Goal: Use online tool/utility: Utilize a website feature to perform a specific function

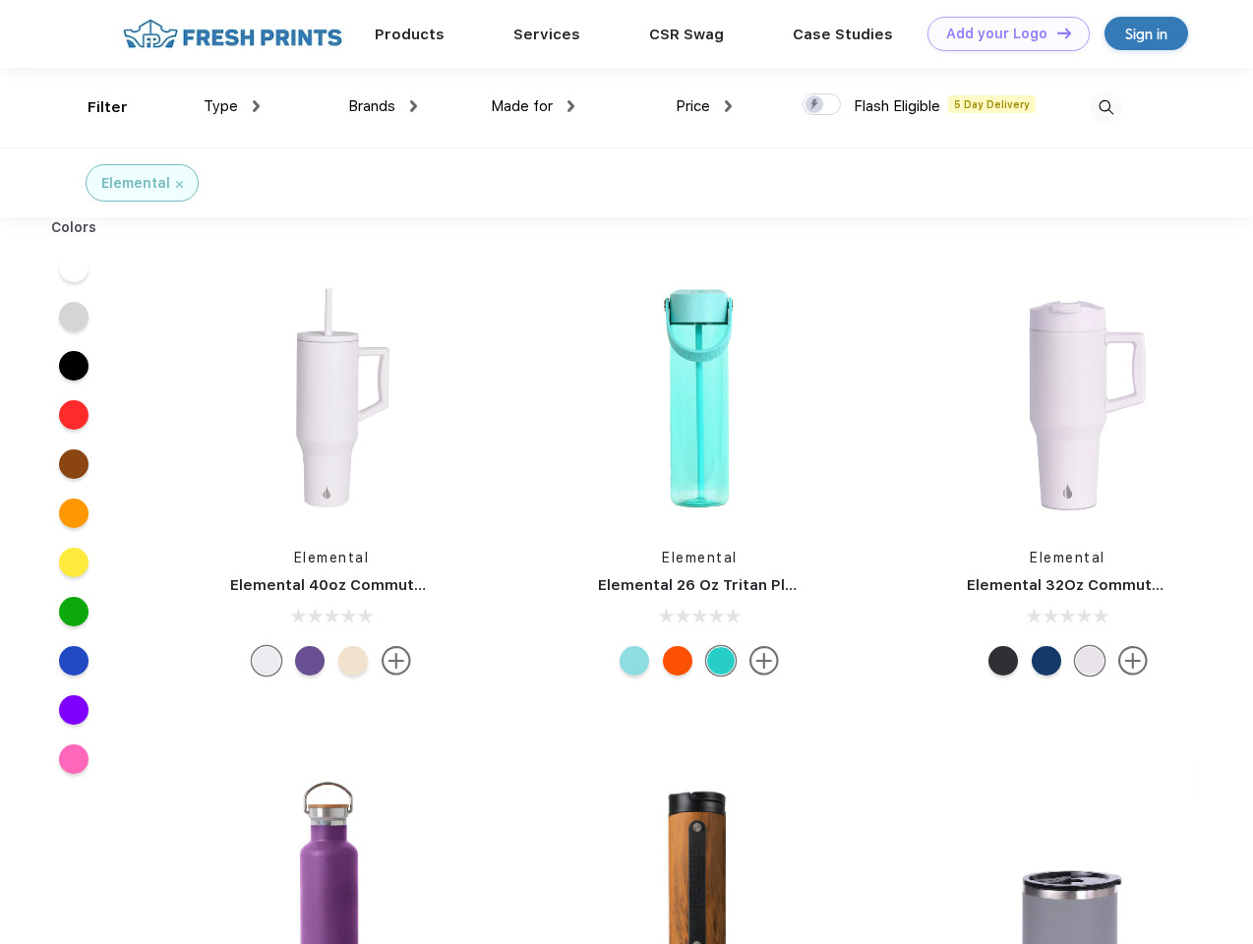
scroll to position [1, 0]
click at [1001, 33] on link "Add your Logo Design Tool" at bounding box center [1008, 34] width 162 height 34
click at [0, 0] on div "Design Tool" at bounding box center [0, 0] width 0 height 0
click at [1055, 32] on link "Add your Logo Design Tool" at bounding box center [1008, 34] width 162 height 34
click at [94, 107] on div "Filter" at bounding box center [108, 107] width 40 height 23
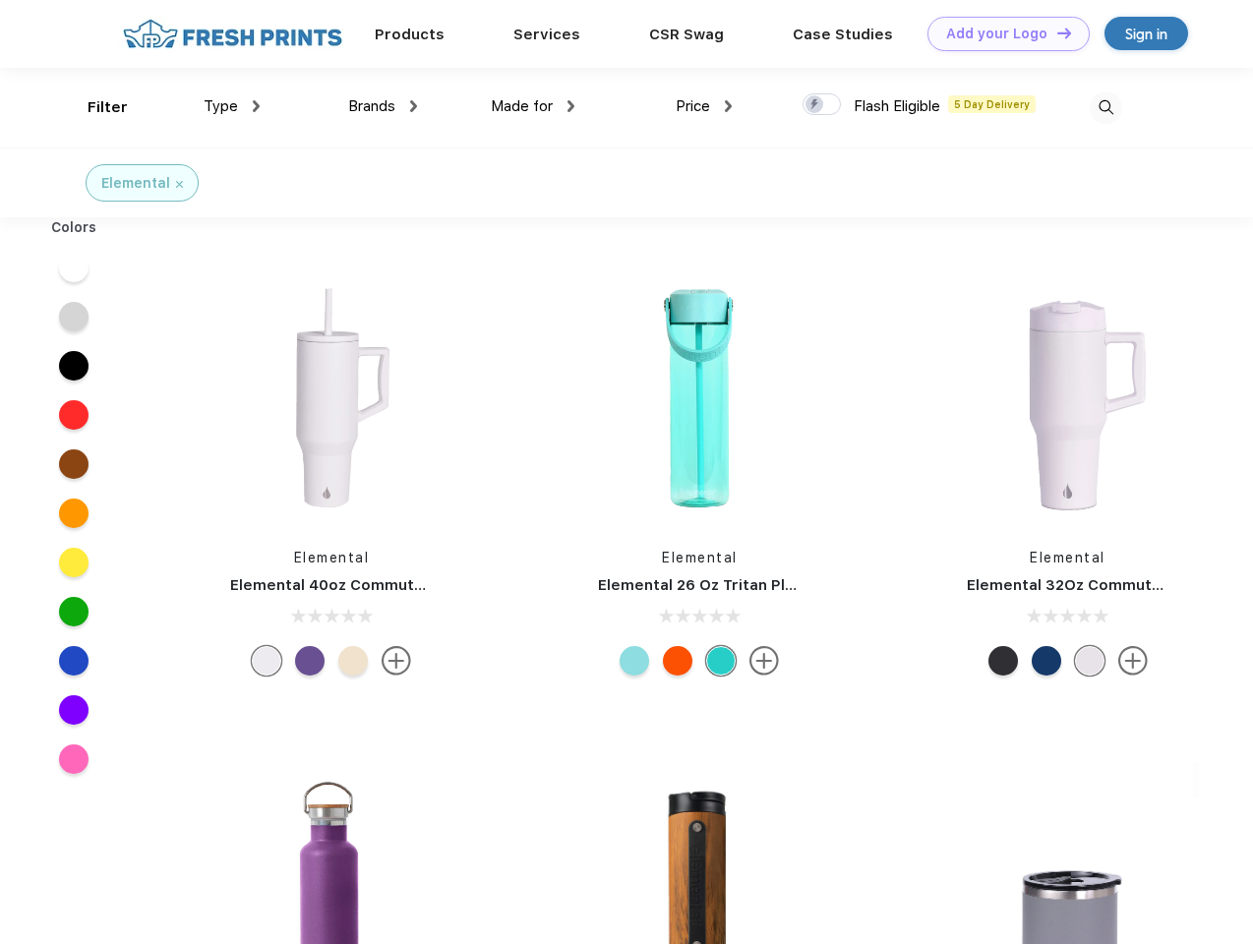
click at [232, 106] on span "Type" at bounding box center [221, 106] width 34 height 18
click at [383, 106] on span "Brands" at bounding box center [371, 106] width 47 height 18
click at [533, 106] on span "Made for" at bounding box center [522, 106] width 62 height 18
click at [704, 106] on span "Price" at bounding box center [693, 106] width 34 height 18
click at [822, 105] on div at bounding box center [821, 104] width 38 height 22
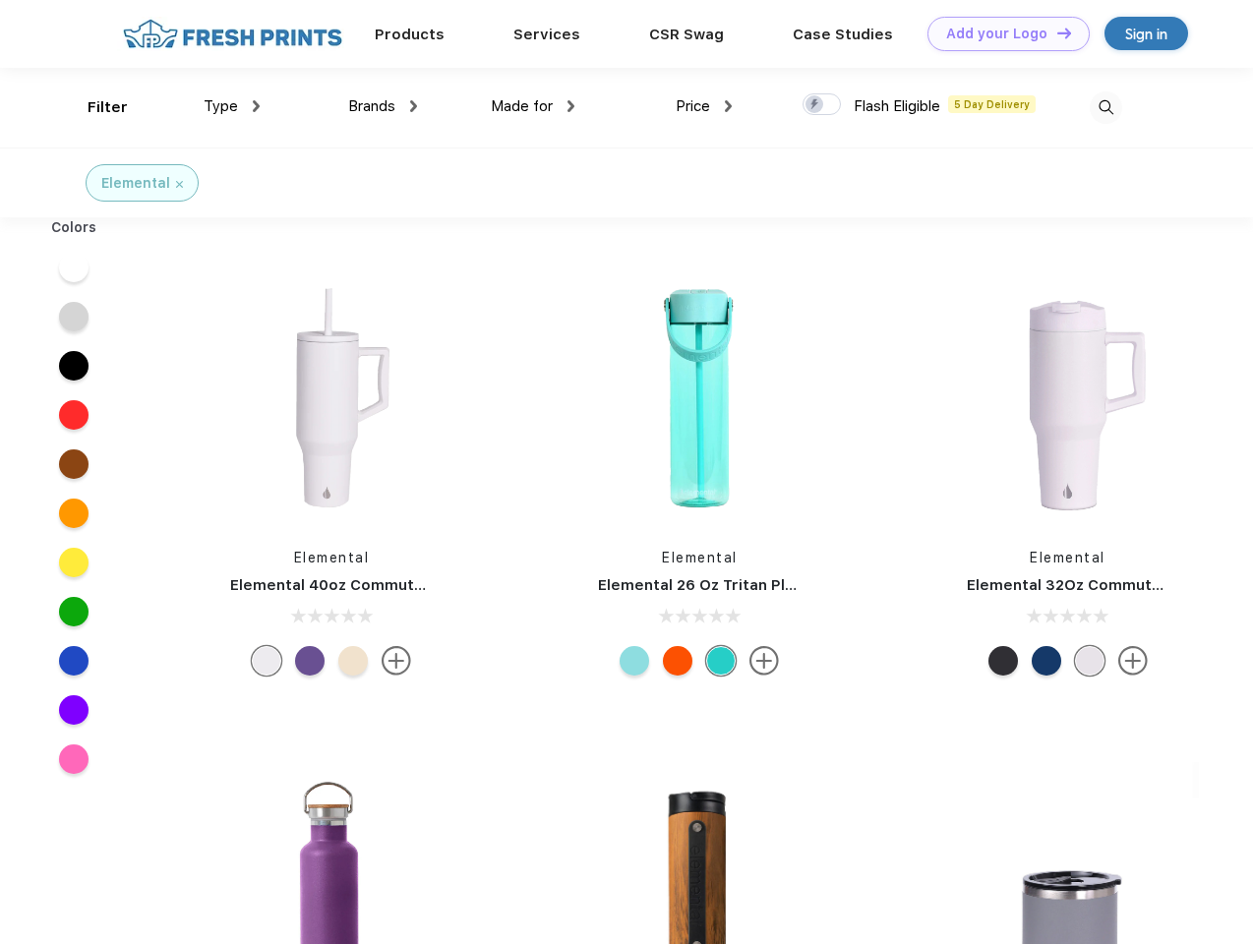
click at [815, 105] on input "checkbox" at bounding box center [808, 98] width 13 height 13
click at [1105, 107] on img at bounding box center [1106, 107] width 32 height 32
